Goal: Task Accomplishment & Management: Manage account settings

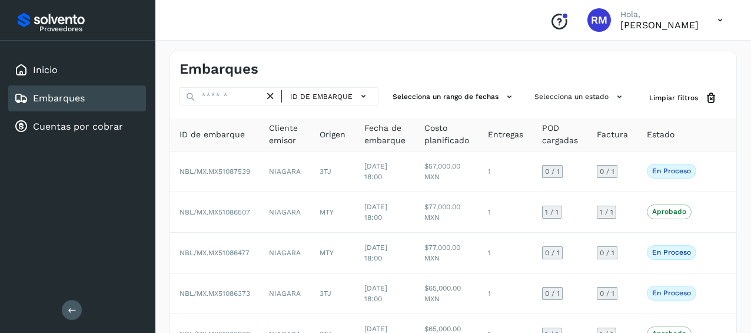
scroll to position [59, 0]
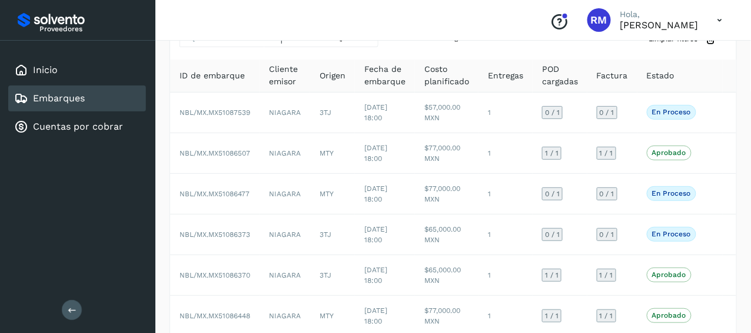
click at [121, 94] on div "Embarques" at bounding box center [77, 98] width 138 height 26
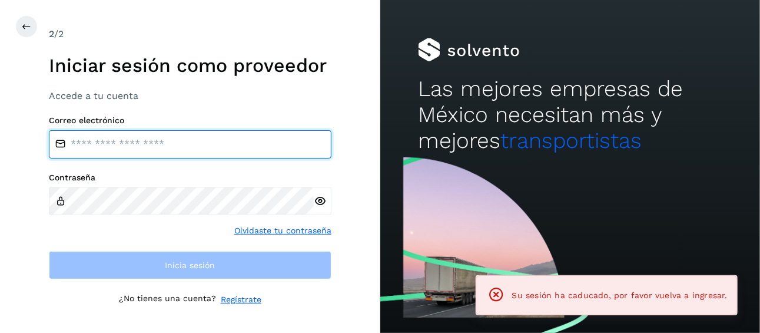
type input "**********"
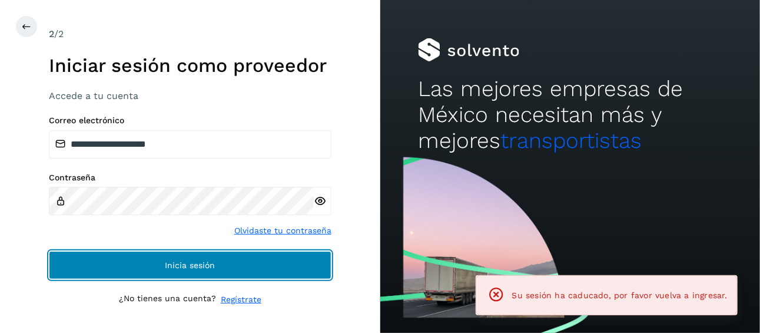
click at [176, 259] on button "Inicia sesión" at bounding box center [190, 265] width 283 height 28
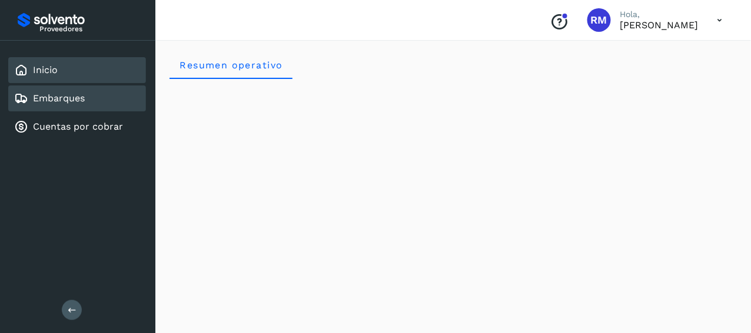
click at [97, 96] on div "Embarques" at bounding box center [77, 98] width 138 height 26
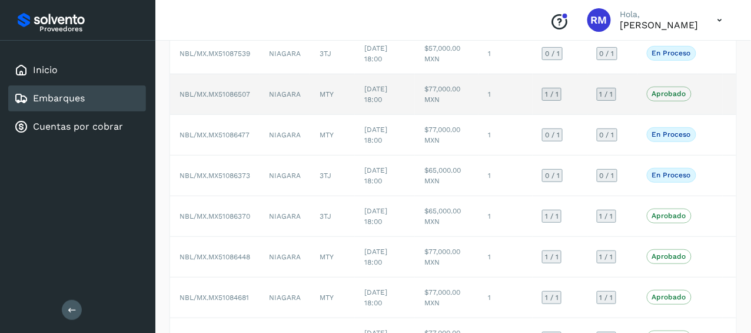
scroll to position [286, 0]
